Goal: Information Seeking & Learning: Learn about a topic

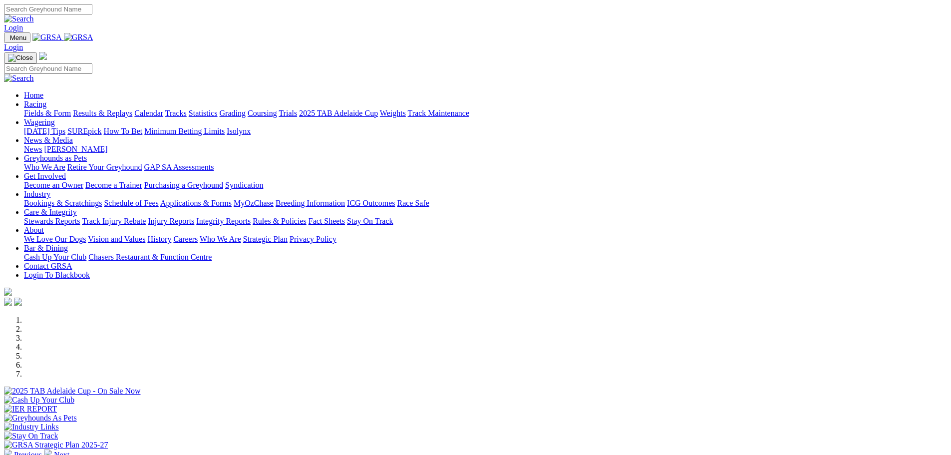
scroll to position [200, 0]
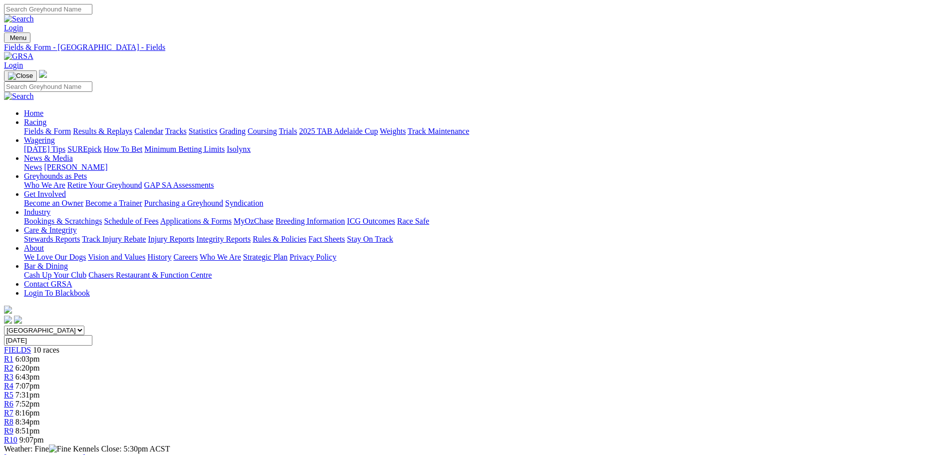
click at [132, 127] on link "Results & Replays" at bounding box center [102, 131] width 59 height 8
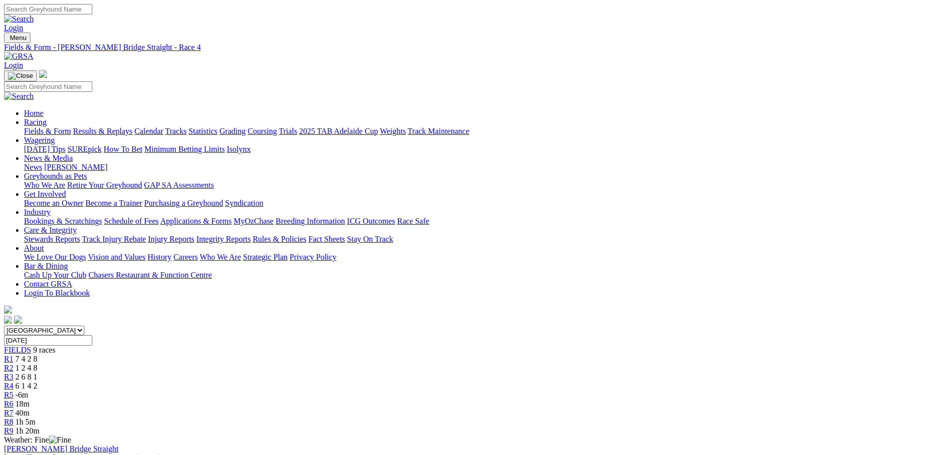
click at [13, 355] on span "R1" at bounding box center [8, 359] width 9 height 8
click at [13, 363] on span "R2" at bounding box center [8, 367] width 9 height 8
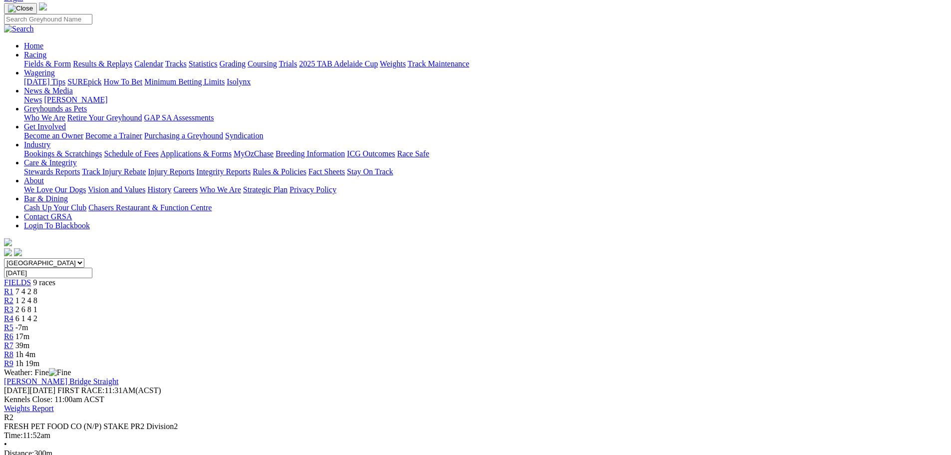
scroll to position [50, 0]
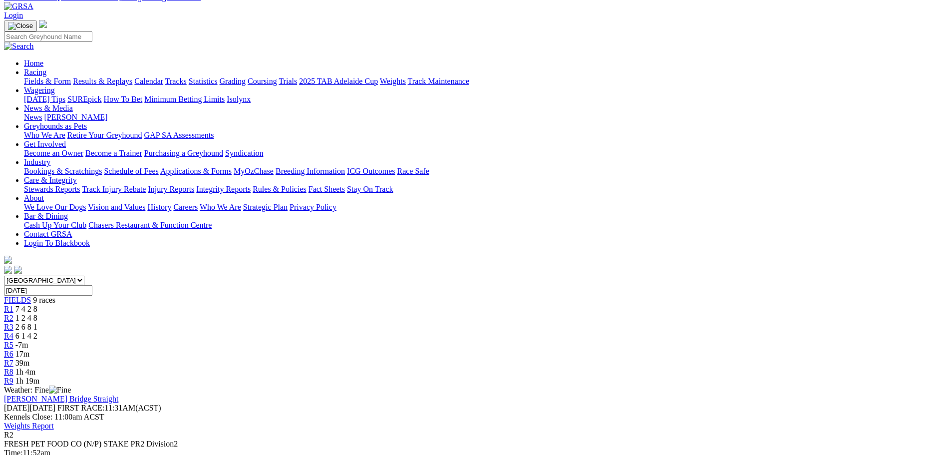
click at [13, 323] on link "R3" at bounding box center [8, 327] width 9 height 8
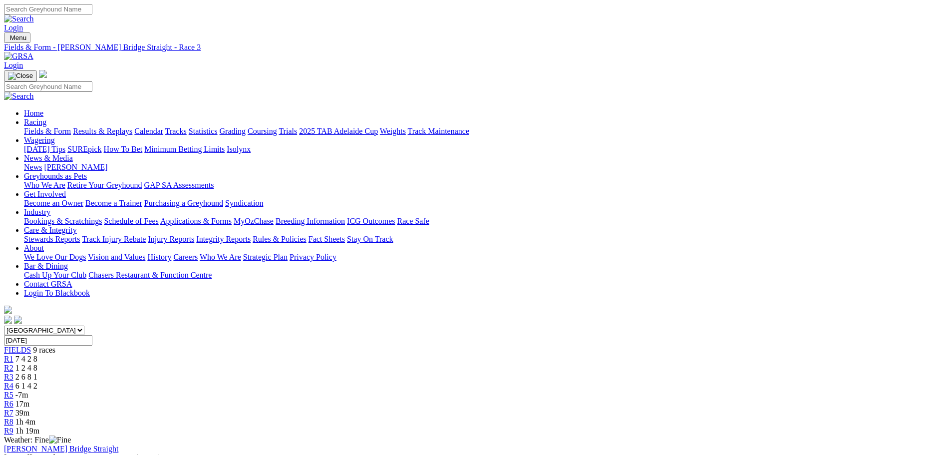
click at [13, 381] on span "R4" at bounding box center [8, 385] width 9 height 8
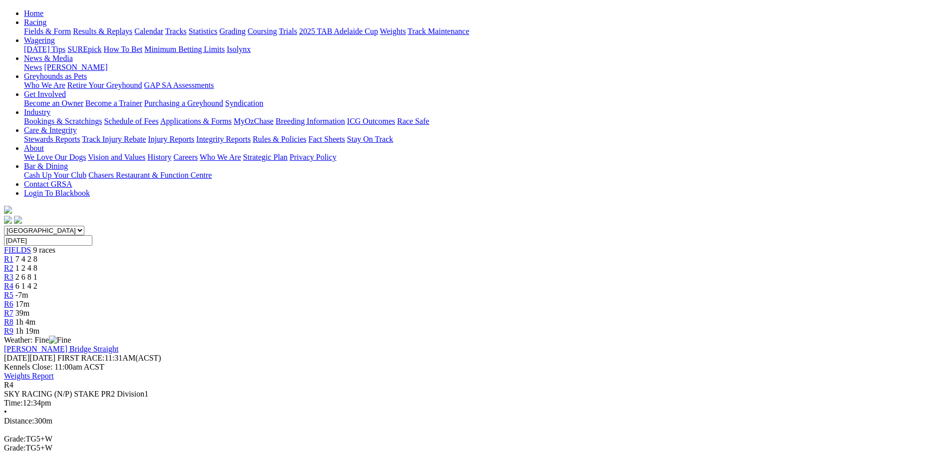
scroll to position [50, 0]
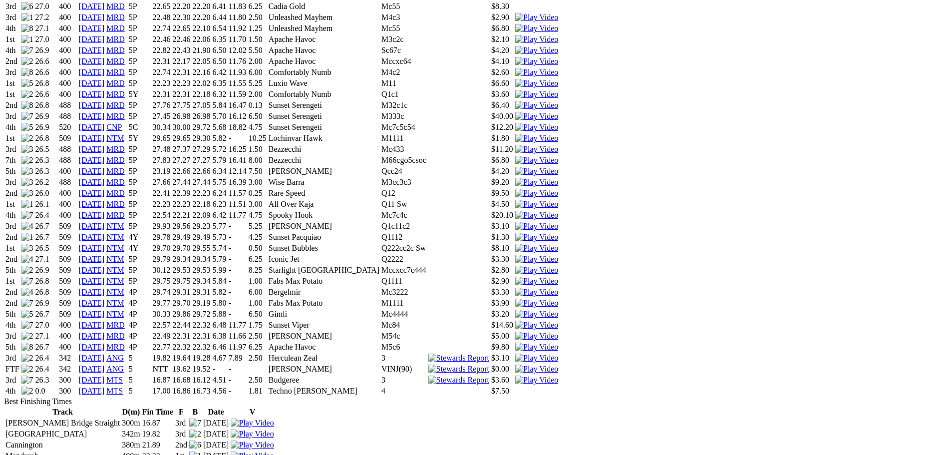
scroll to position [799, 0]
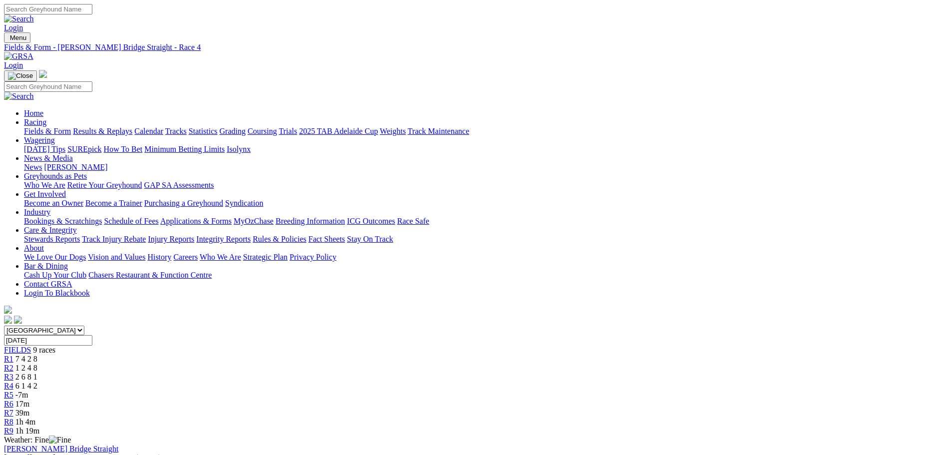
scroll to position [24, 0]
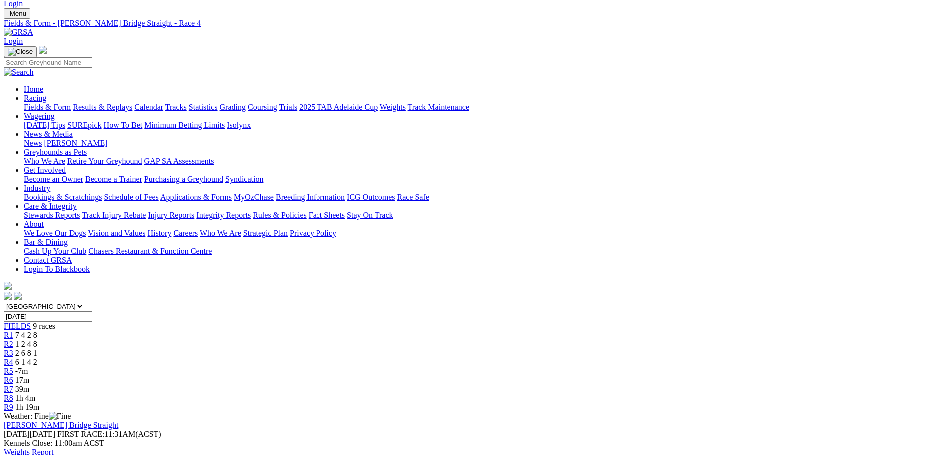
click at [13, 366] on link "R5" at bounding box center [8, 370] width 9 height 8
click at [13, 366] on span "R5" at bounding box center [8, 370] width 9 height 8
